Goal: Navigation & Orientation: Find specific page/section

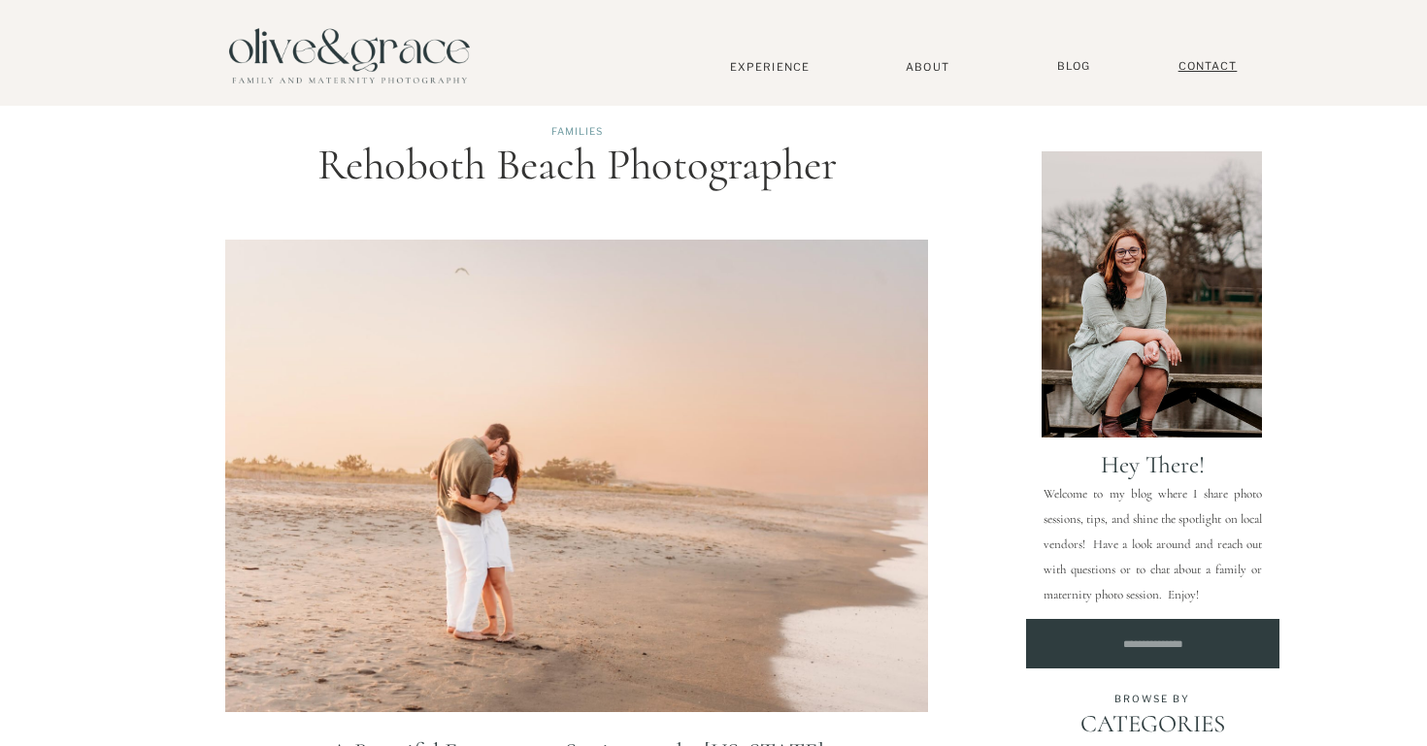
click at [1197, 66] on nav "Contact" at bounding box center [1208, 66] width 78 height 15
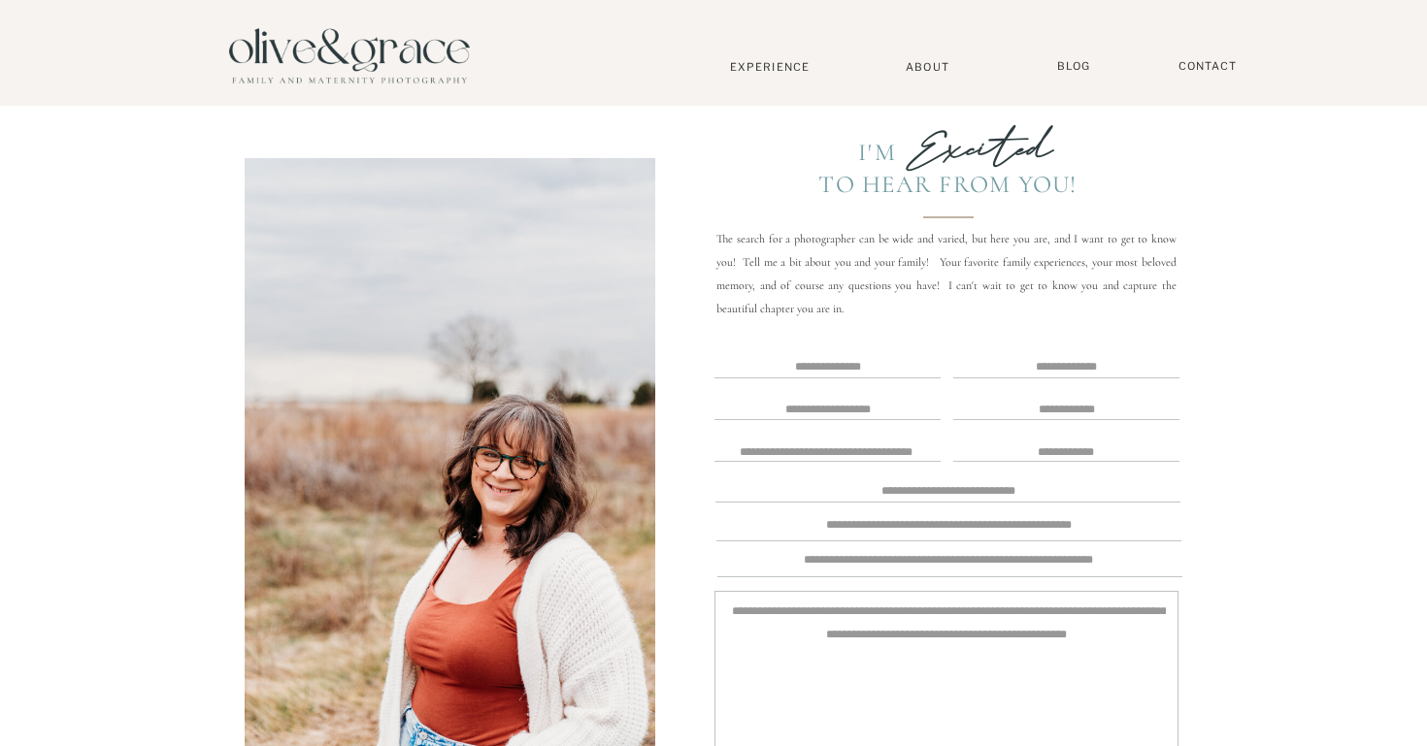
click at [811, 364] on textarea at bounding box center [827, 368] width 222 height 16
click at [799, 65] on nav "Experience" at bounding box center [770, 67] width 128 height 14
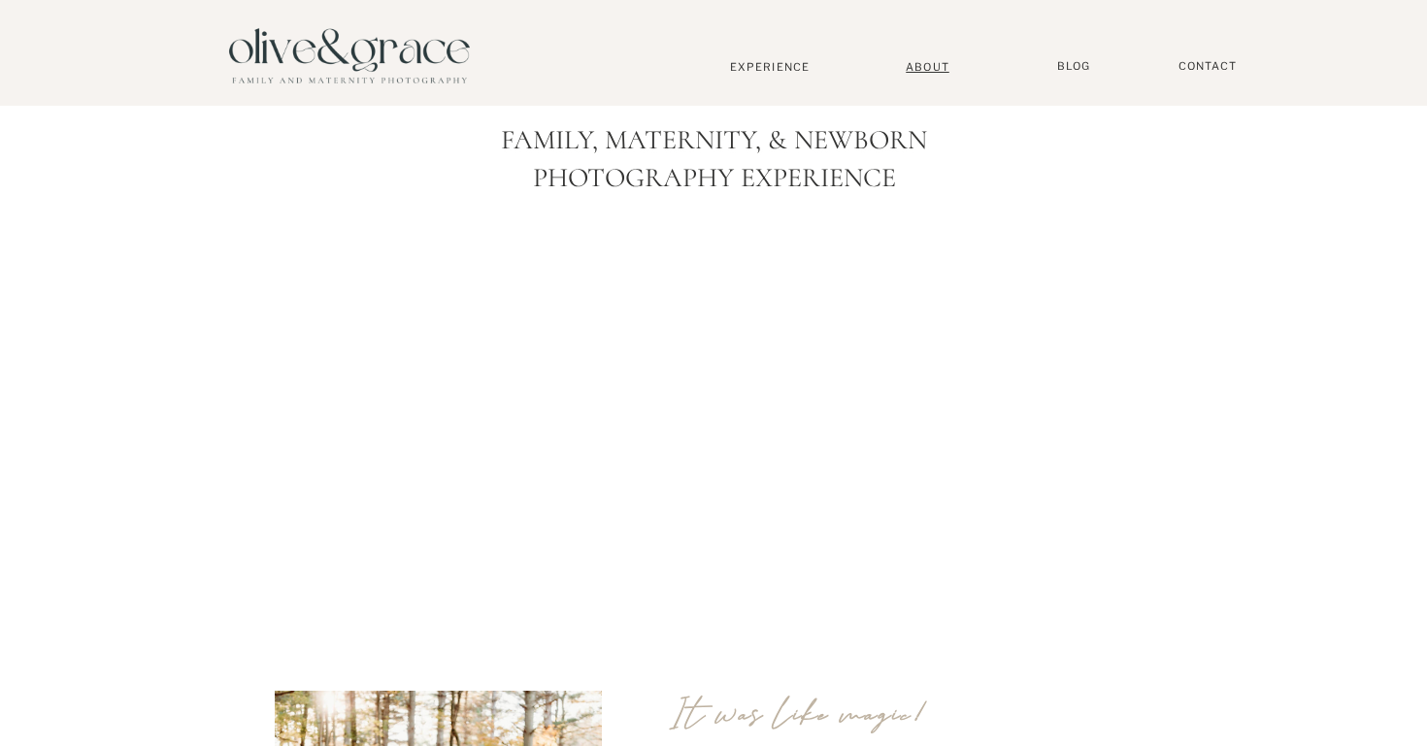
click at [928, 63] on nav "About" at bounding box center [927, 66] width 59 height 13
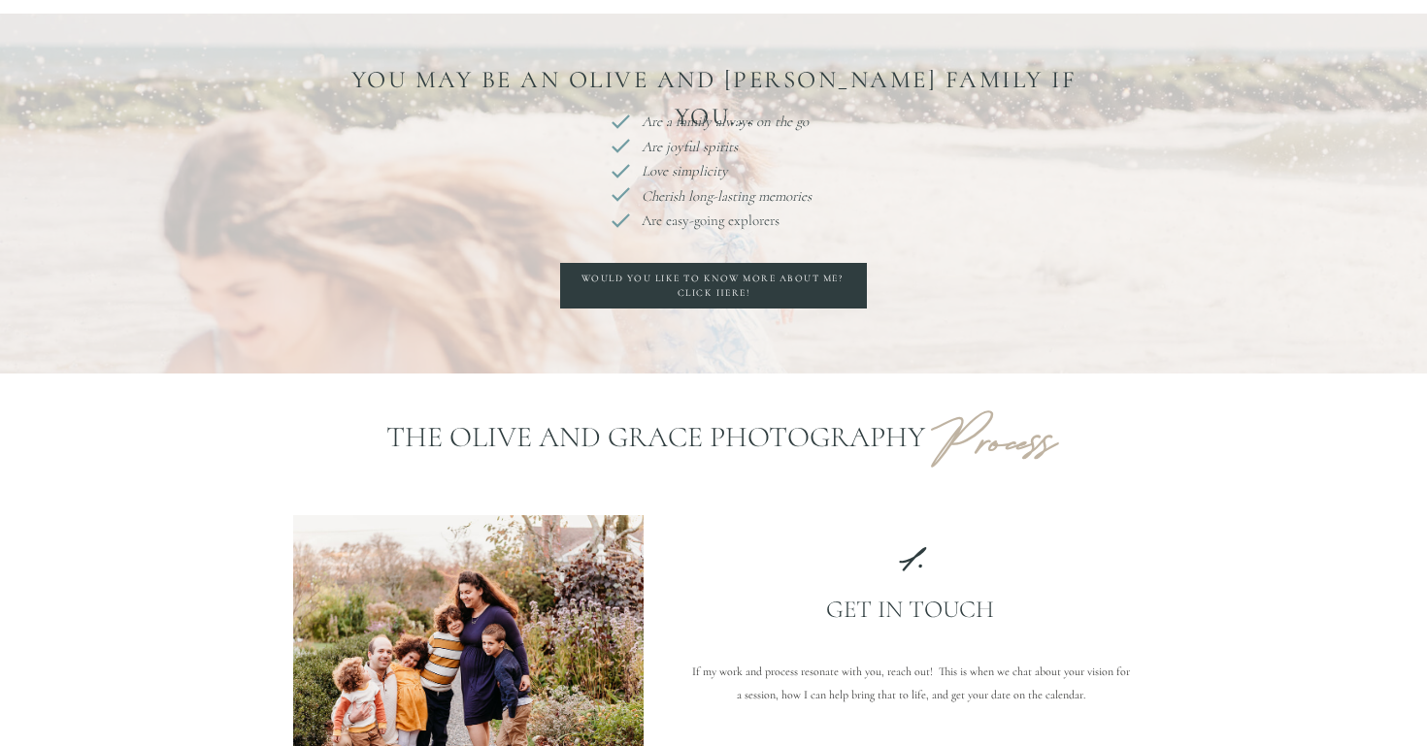
scroll to position [1196, 0]
